Goal: Obtain resource: Download file/media

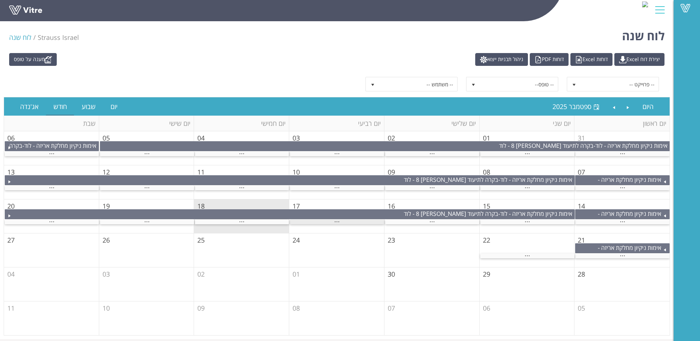
click at [345, 220] on div "..." at bounding box center [337, 222] width 94 height 5
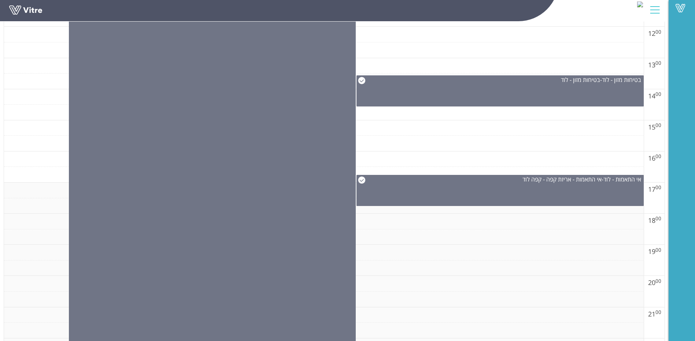
scroll to position [542, 0]
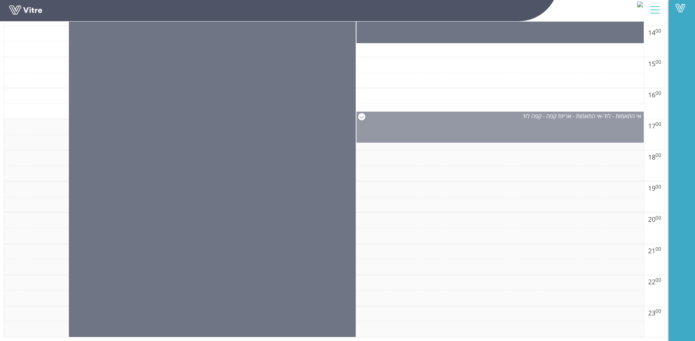
click at [494, 138] on div "אי התאמות - לוד - אי התאמות - אריזת קפה - קפה לוד" at bounding box center [499, 127] width 287 height 31
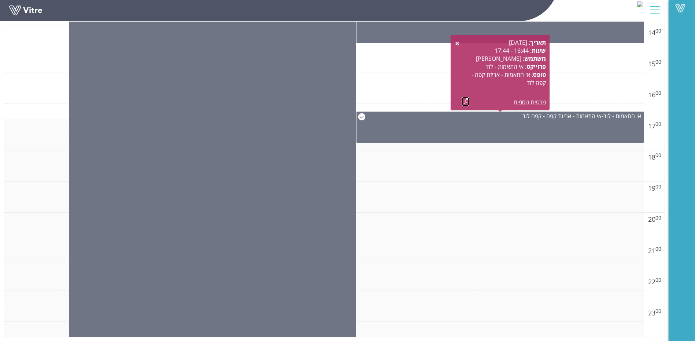
click at [466, 99] on link at bounding box center [466, 101] width 8 height 9
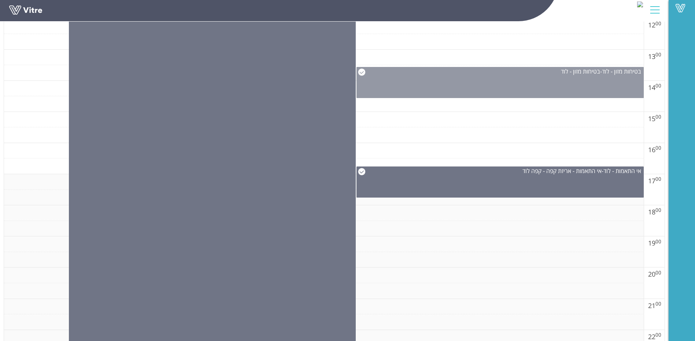
scroll to position [396, 0]
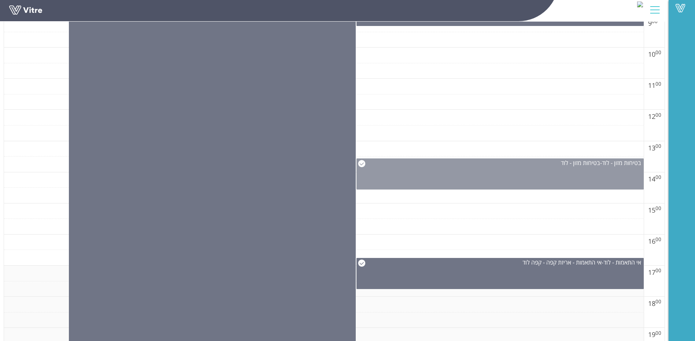
click at [489, 176] on div "בטיחות מזון - לוד - בטיחות מזון - לוד" at bounding box center [499, 174] width 287 height 31
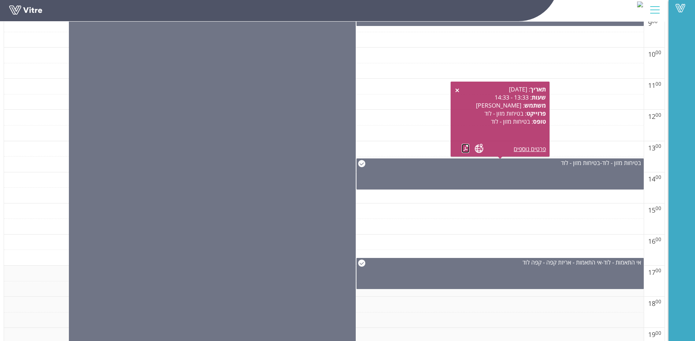
click at [464, 149] on link at bounding box center [466, 148] width 8 height 9
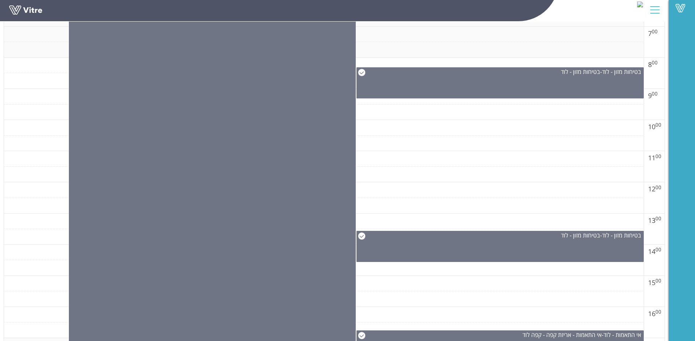
scroll to position [322, 0]
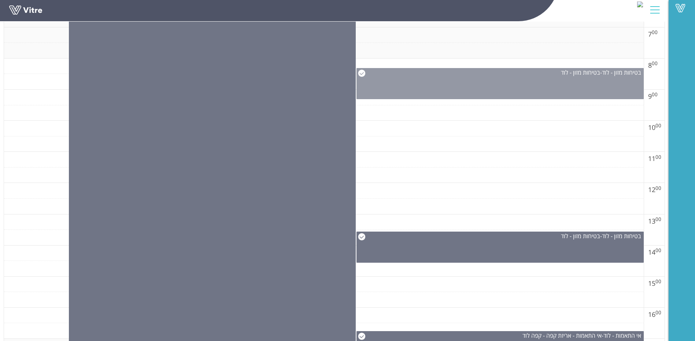
click at [498, 92] on div "בטיחות מזון - לוד - בטיחות מזון - לוד" at bounding box center [499, 83] width 287 height 31
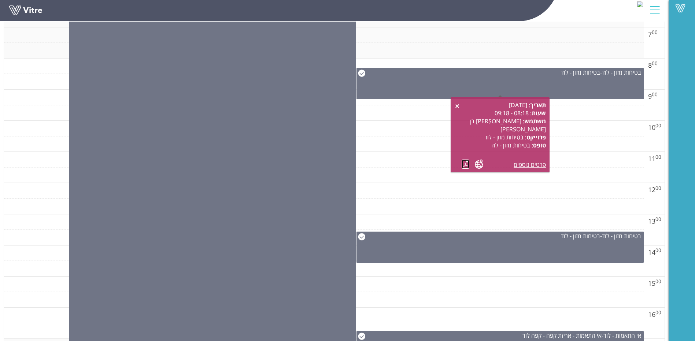
click at [466, 162] on link at bounding box center [466, 164] width 8 height 9
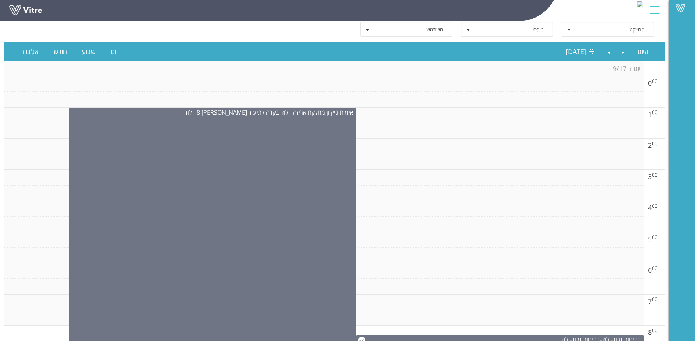
scroll to position [0, 0]
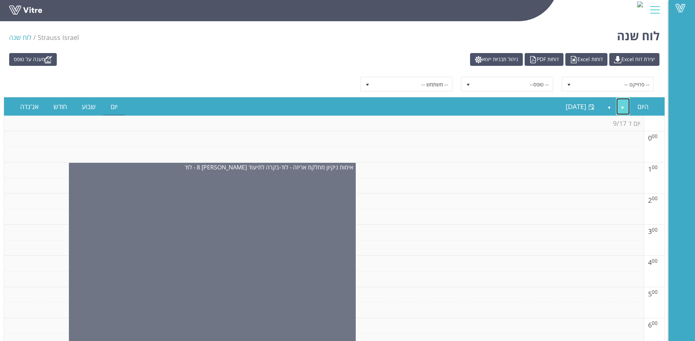
click at [622, 107] on link "Previous" at bounding box center [623, 106] width 14 height 17
click at [624, 107] on link "Previous" at bounding box center [623, 106] width 14 height 17
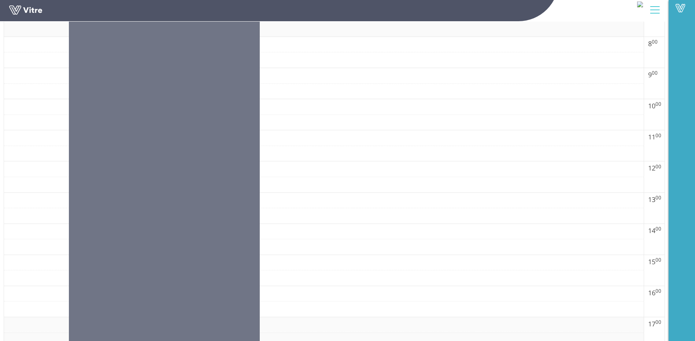
scroll to position [513, 0]
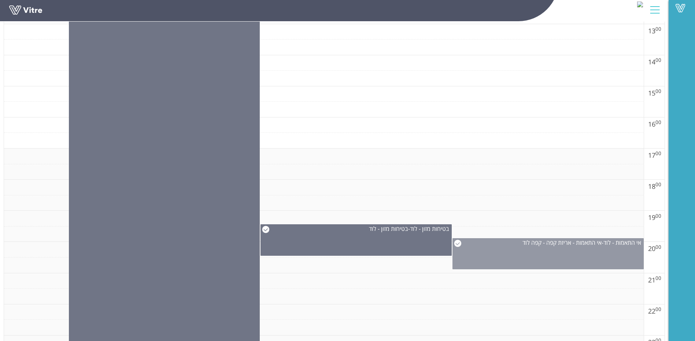
click at [587, 245] on span "אי התאמות - אריזת קפה - קפה לוד" at bounding box center [561, 243] width 79 height 8
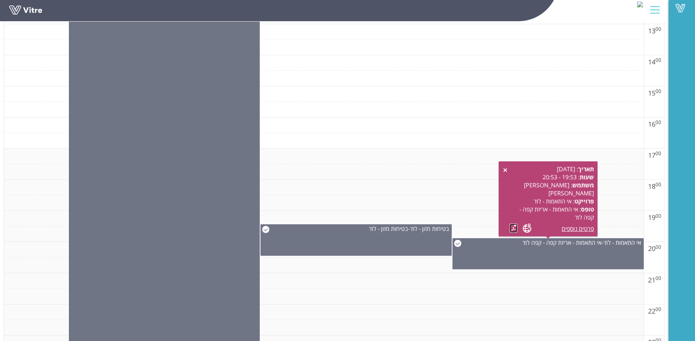
click at [513, 226] on link at bounding box center [514, 228] width 8 height 9
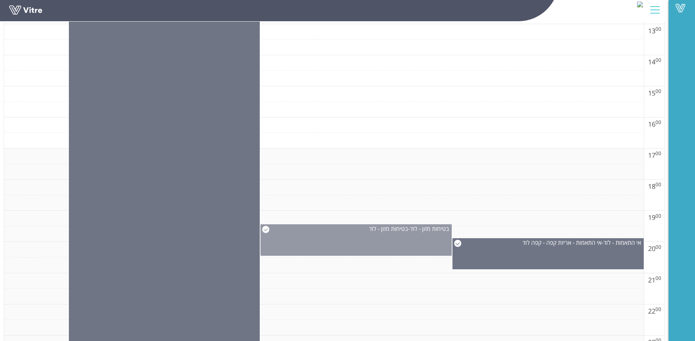
click at [423, 249] on div "בטיחות מזון - לוד - בטיחות מזון - לוד" at bounding box center [355, 241] width 191 height 32
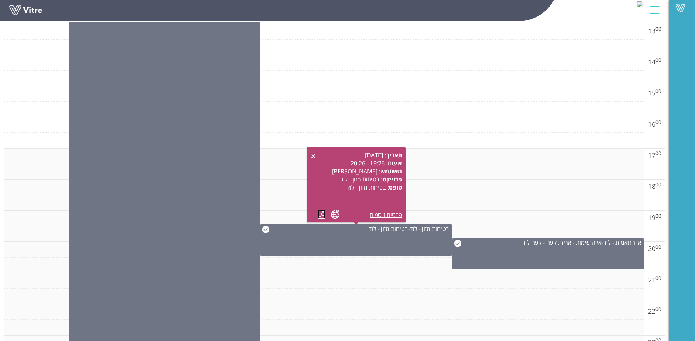
click at [323, 217] on link at bounding box center [322, 214] width 8 height 9
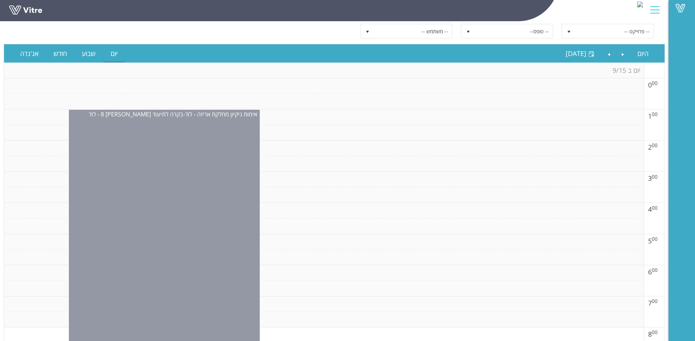
scroll to position [0, 0]
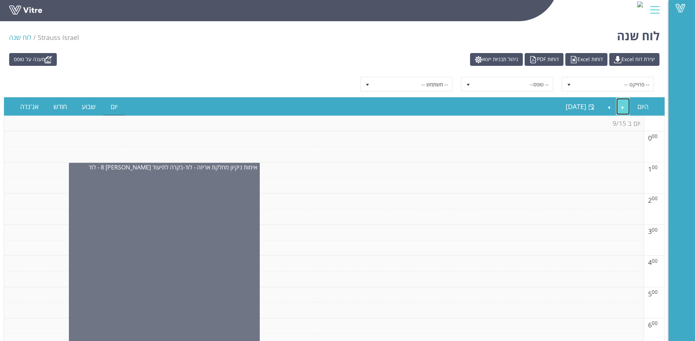
click at [622, 108] on link "Previous" at bounding box center [623, 106] width 14 height 17
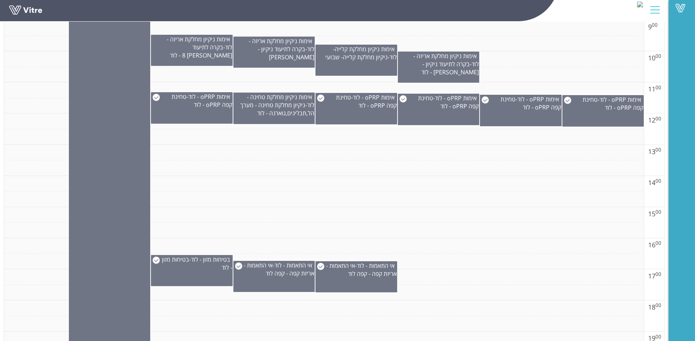
scroll to position [513, 0]
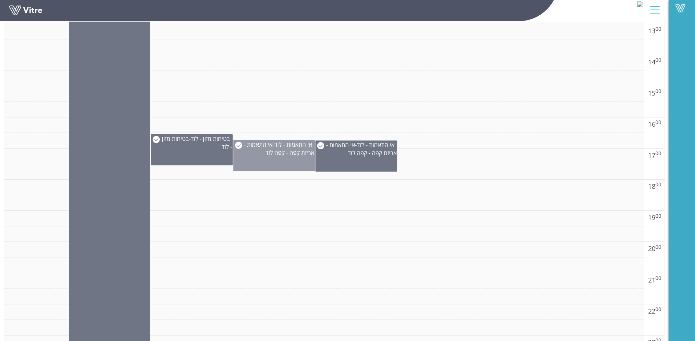
click at [251, 150] on div "אי התאמות - לוד - אי התאמות - אריזת קפה - קפה לוד" at bounding box center [274, 149] width 81 height 16
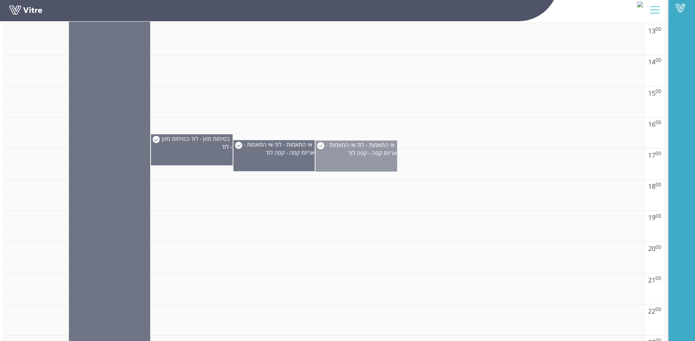
click at [344, 158] on div "אי התאמות - לוד - אי התאמות - אריזת קפה - קפה לוד" at bounding box center [355, 156] width 81 height 31
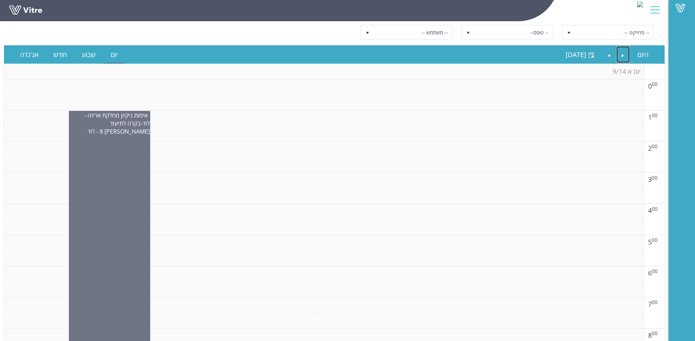
scroll to position [0, 0]
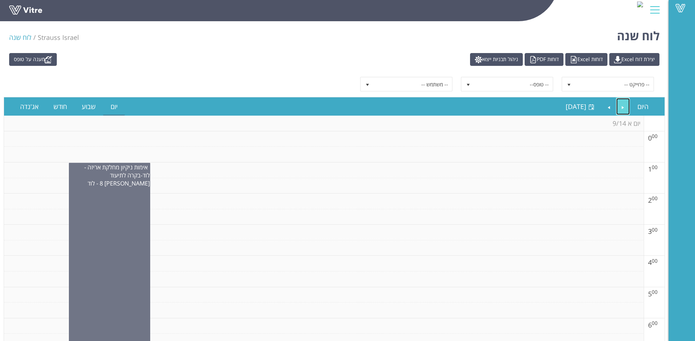
click at [621, 107] on link "Previous" at bounding box center [623, 106] width 14 height 17
